Goal: Find specific page/section: Find specific page/section

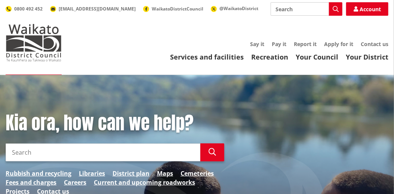
click at [283, 10] on input "Search" at bounding box center [307, 8] width 72 height 13
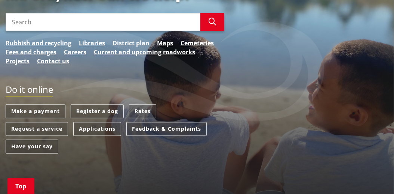
scroll to position [132, 0]
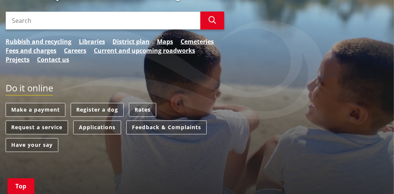
click at [53, 130] on link "Request a service" at bounding box center [37, 127] width 62 height 14
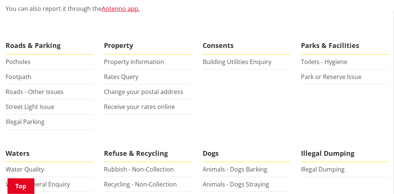
scroll to position [179, 0]
click at [150, 65] on link "Property Information" at bounding box center [134, 62] width 60 height 8
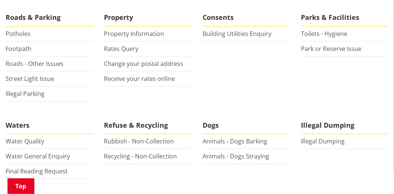
scroll to position [205, 0]
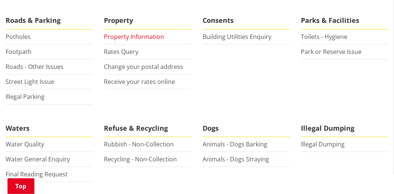
click at [143, 37] on link "Property Information" at bounding box center [134, 37] width 60 height 8
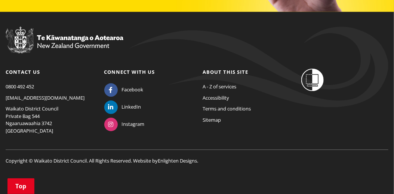
scroll to position [634, 0]
